Goal: Navigation & Orientation: Find specific page/section

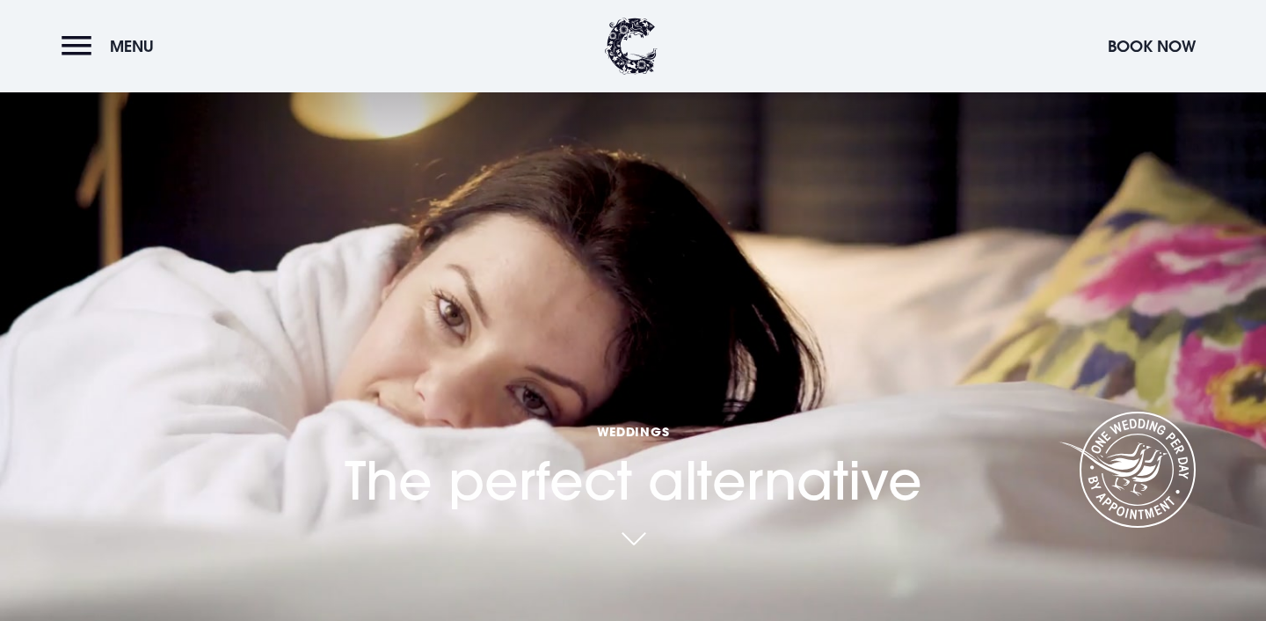
scroll to position [440, 0]
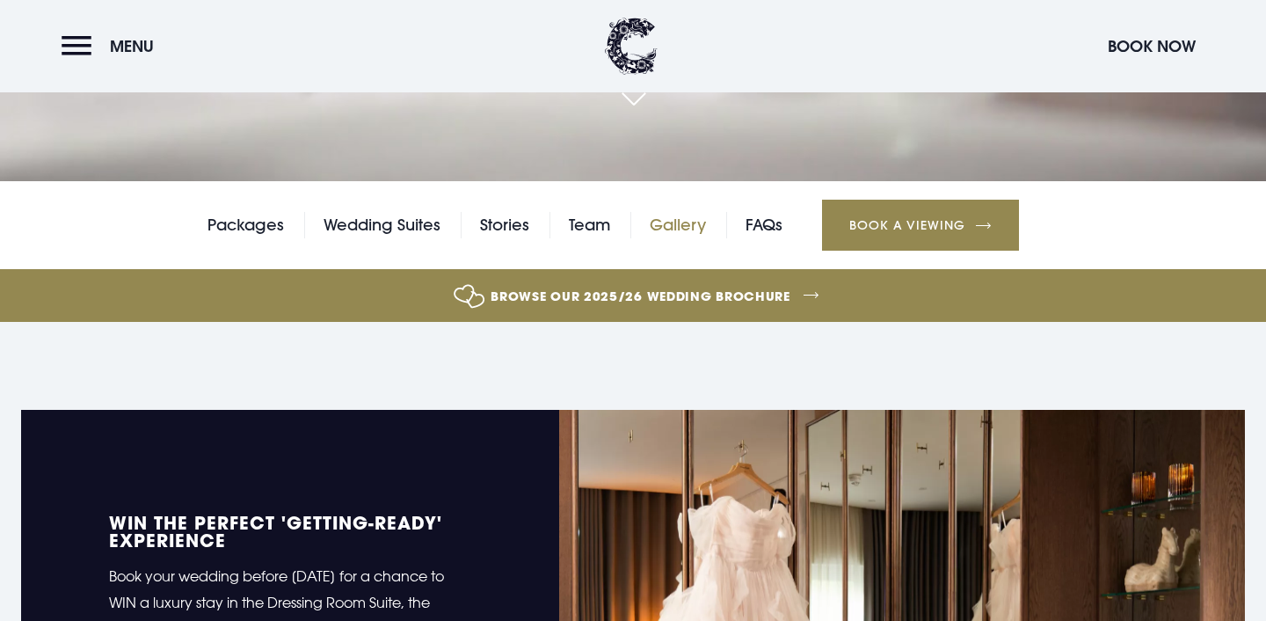
click at [684, 225] on link "Gallery" at bounding box center [678, 225] width 56 height 26
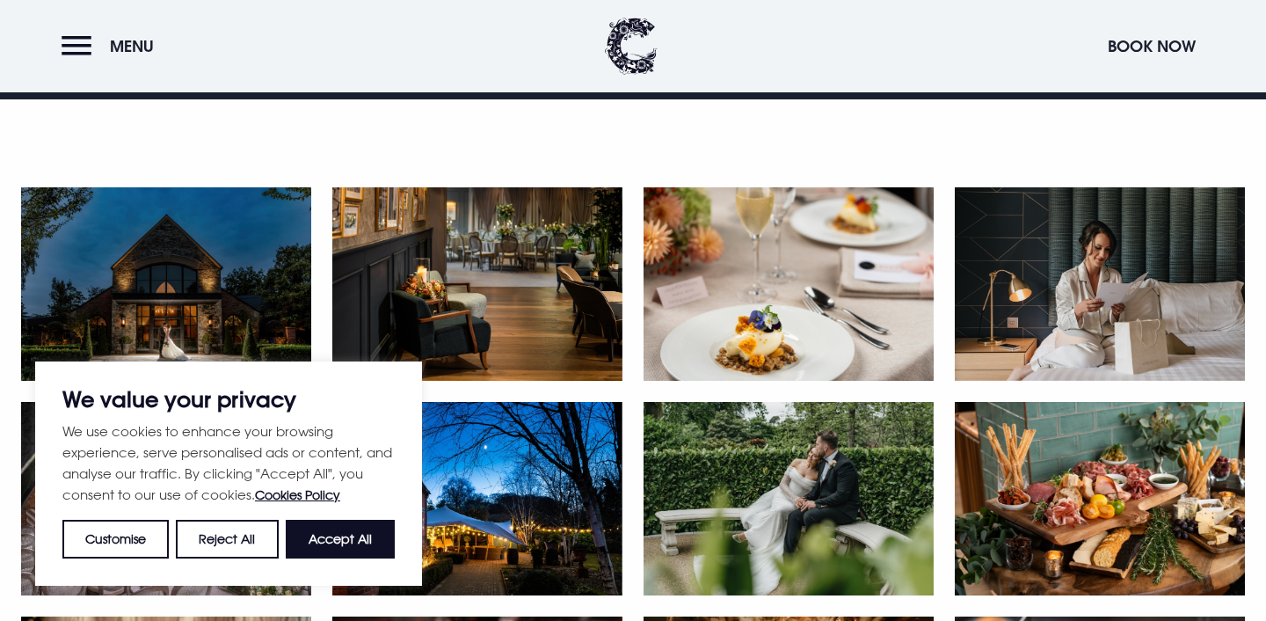
scroll to position [821, 0]
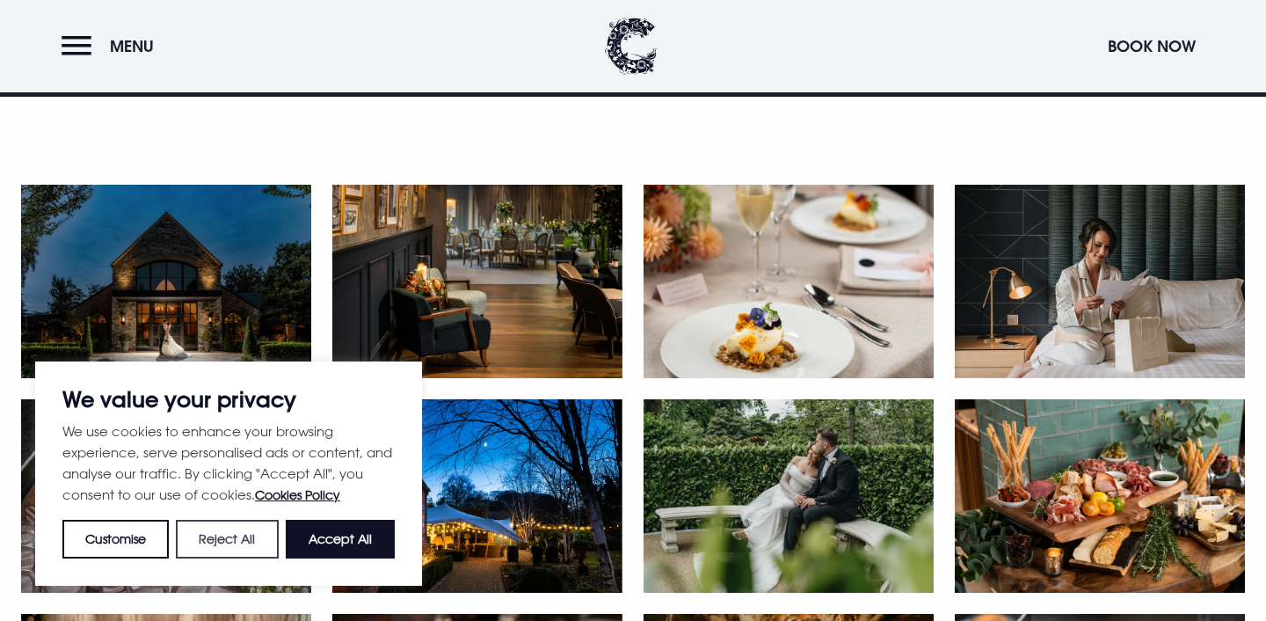
click at [226, 541] on button "Reject All" at bounding box center [227, 539] width 102 height 39
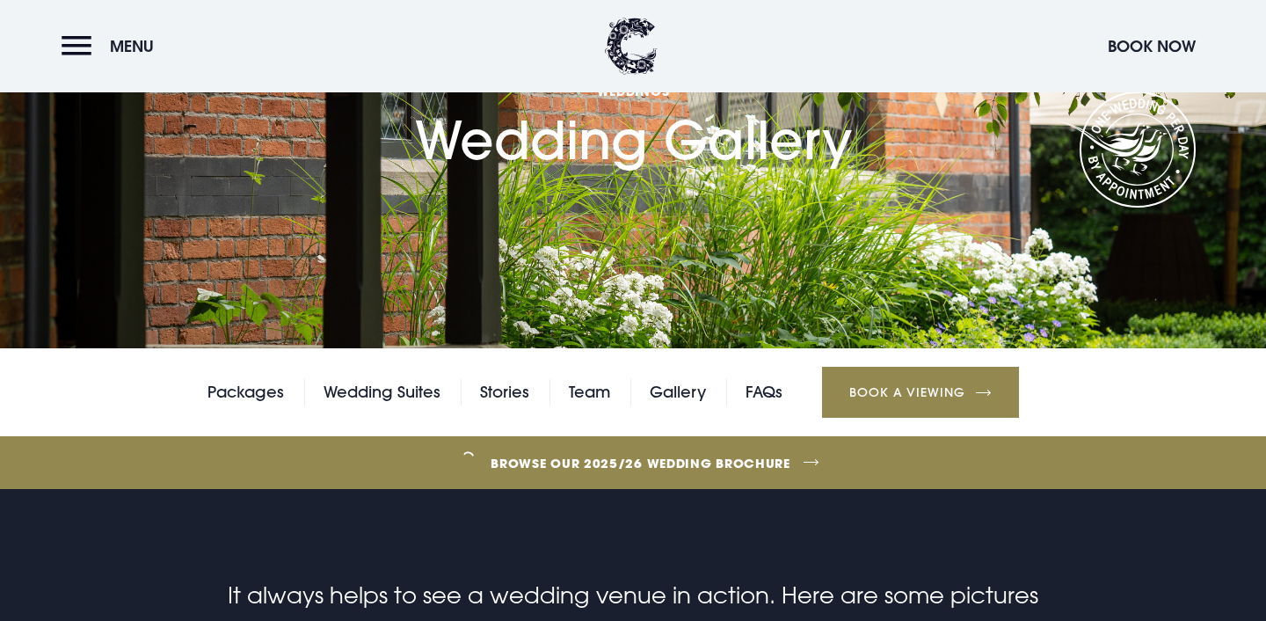
scroll to position [0, 0]
